Goal: Navigation & Orientation: Find specific page/section

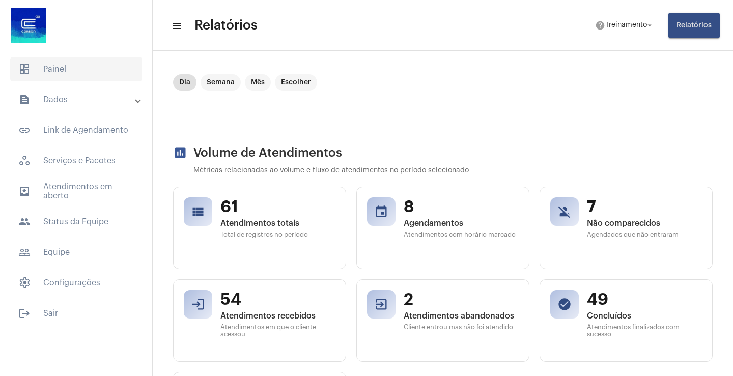
scroll to position [51, 0]
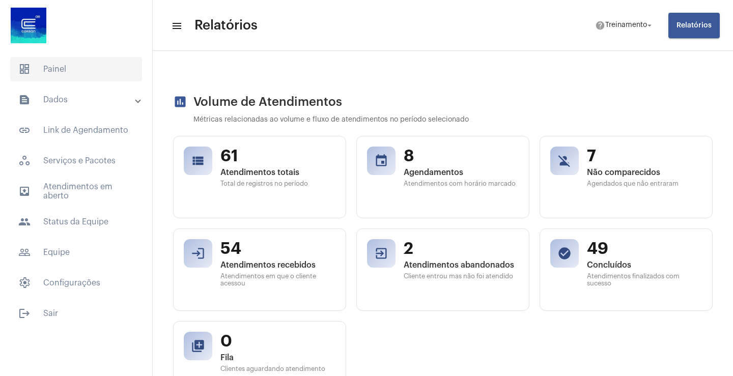
click at [66, 72] on span "dashboard Painel" at bounding box center [76, 69] width 132 height 24
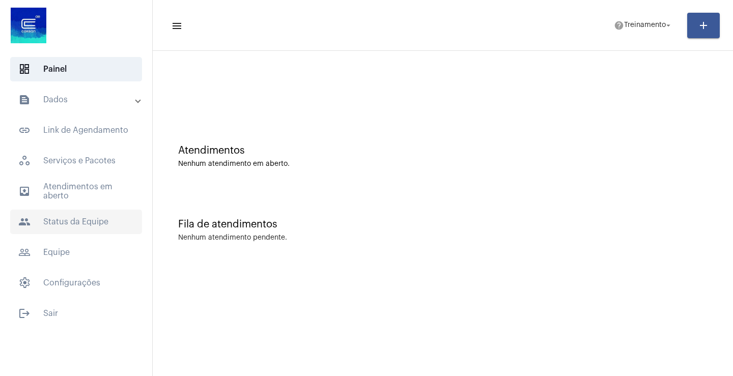
click at [60, 226] on span "people Status da Equipe" at bounding box center [76, 222] width 132 height 24
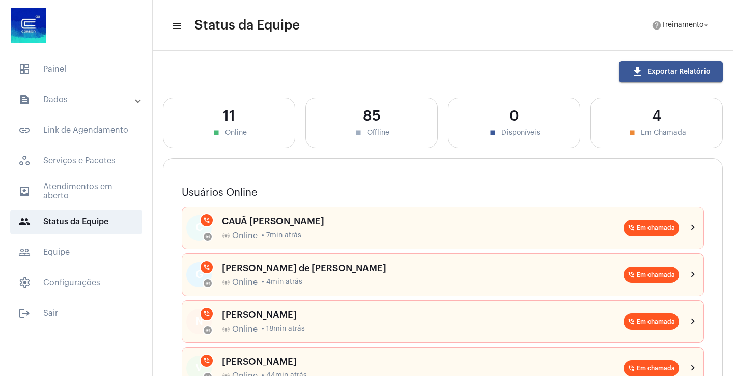
click at [59, 92] on mat-expansion-panel-header "text_snippet_outlined Dados" at bounding box center [79, 100] width 146 height 24
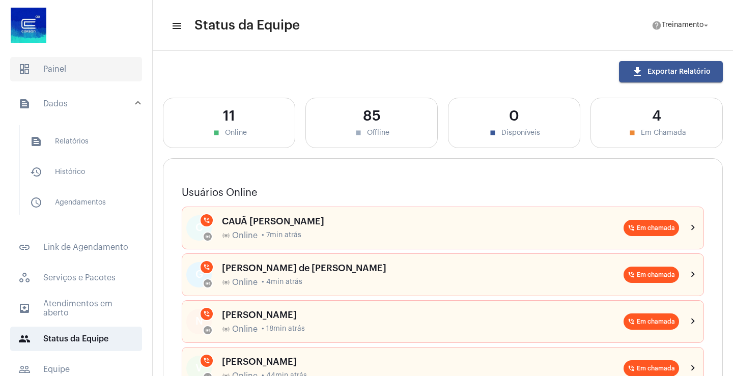
click at [64, 61] on span "dashboard Painel" at bounding box center [76, 69] width 132 height 24
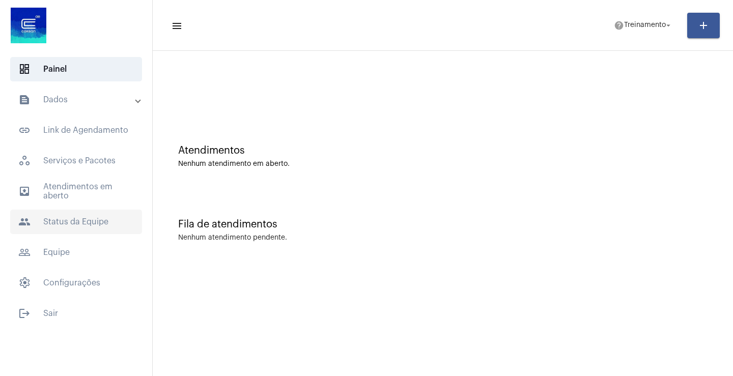
click at [57, 228] on span "people Status da Equipe" at bounding box center [76, 222] width 132 height 24
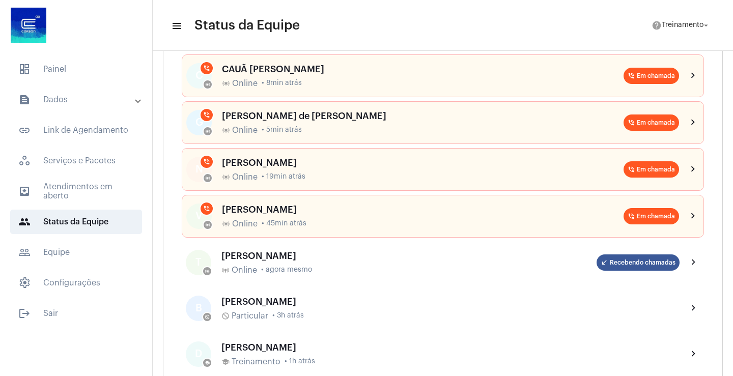
scroll to position [153, 0]
